Goal: Obtain resource: Obtain resource

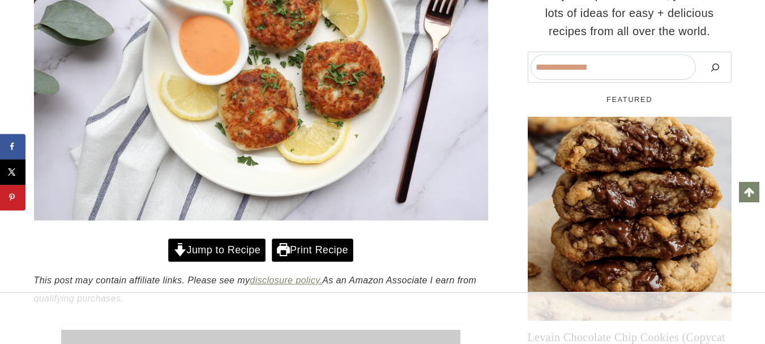
click at [251, 251] on link "Jump to Recipe" at bounding box center [216, 250] width 97 height 23
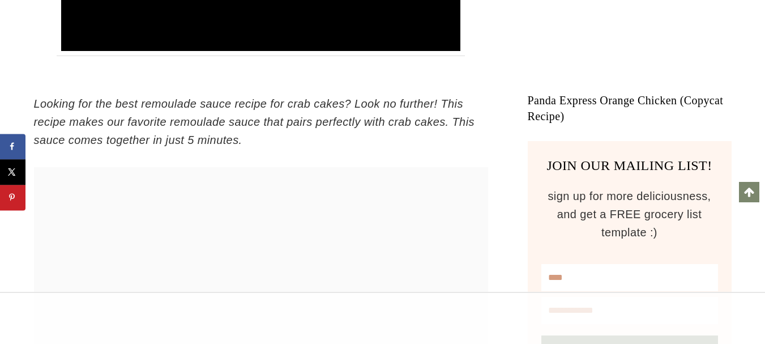
scroll to position [7148, 0]
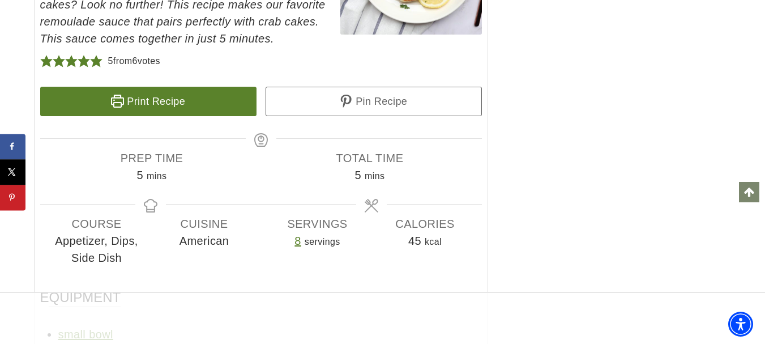
click at [219, 106] on link "Print Recipe" at bounding box center [148, 101] width 216 height 29
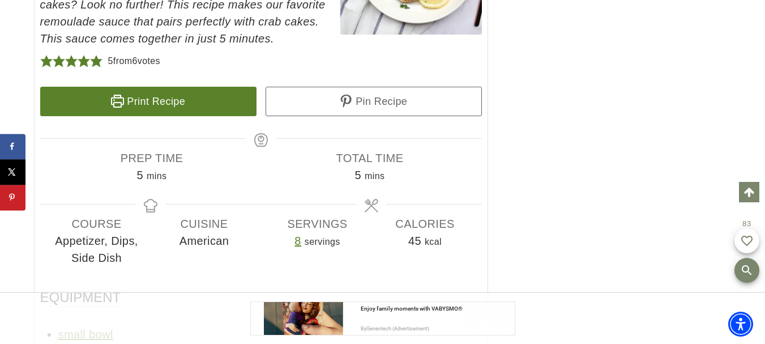
scroll to position [0, 0]
